Goal: Communication & Community: Answer question/provide support

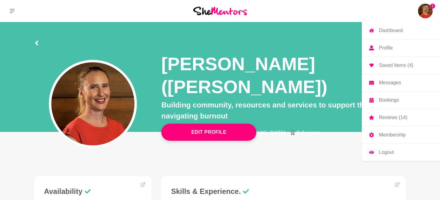
click at [392, 81] on p "Messages" at bounding box center [390, 82] width 22 height 5
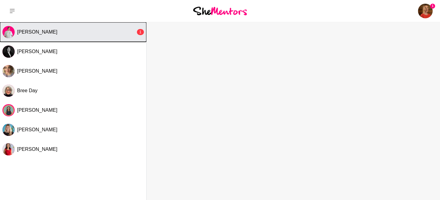
click at [102, 27] on button "Lauren Purse 1" at bounding box center [73, 32] width 146 height 20
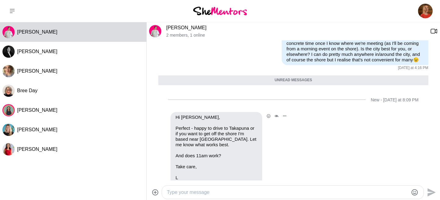
scroll to position [181, 0]
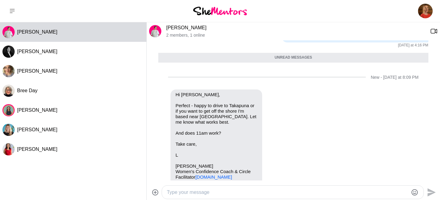
click at [240, 192] on textarea "Type your message" at bounding box center [287, 192] width 241 height 7
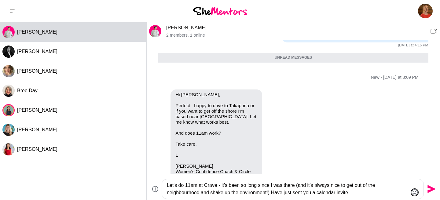
click at [413, 192] on icon "Emoji picker" at bounding box center [414, 192] width 7 height 7
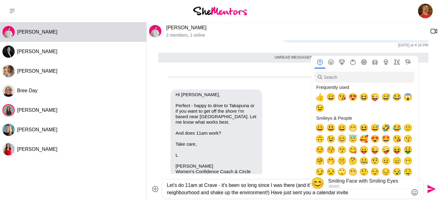
click at [344, 140] on span "😊" at bounding box center [341, 139] width 9 height 9
type textarea "Let's do 11am at Crave - it's been so long since I was there (and it's always n…"
click at [286, 192] on textarea "Let's do 11am at Crave - it's been so long since I was there (and it's always n…" at bounding box center [287, 189] width 241 height 15
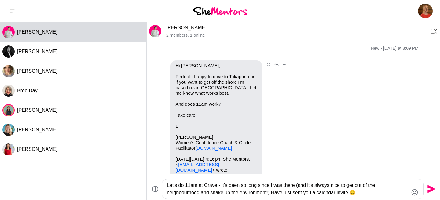
scroll to position [210, 0]
click at [430, 190] on icon "Send" at bounding box center [431, 189] width 8 height 8
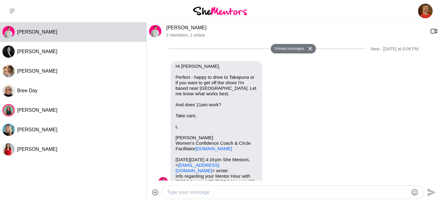
scroll to position [294, 0]
